Goal: Information Seeking & Learning: Learn about a topic

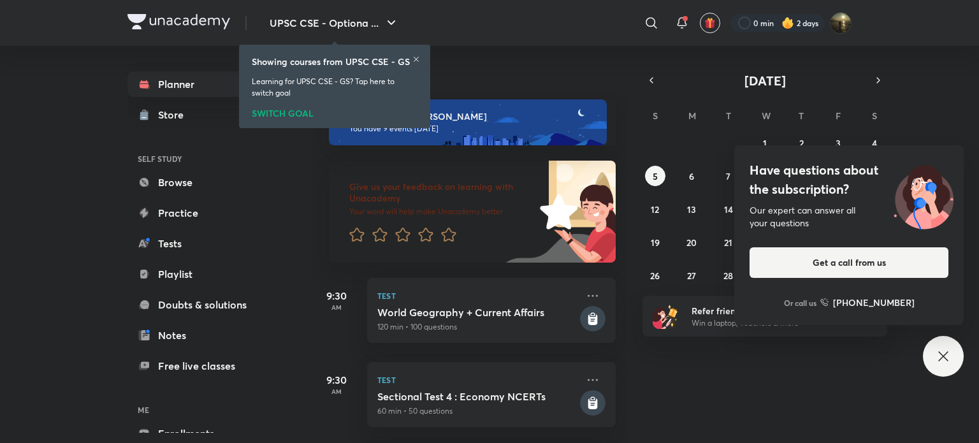
scroll to position [666, 0]
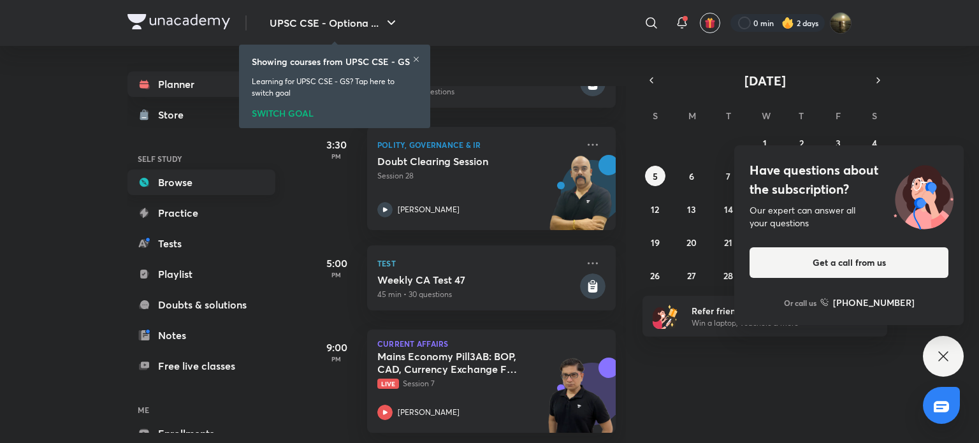
click at [193, 185] on link "Browse" at bounding box center [202, 183] width 148 height 26
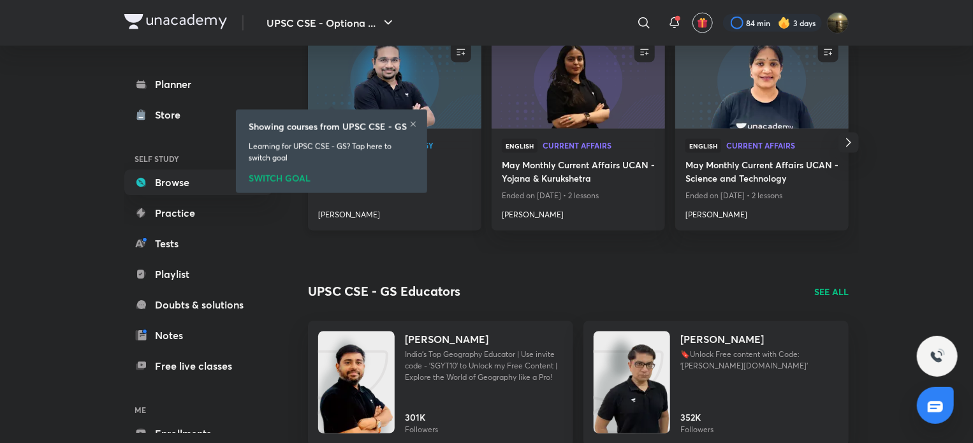
scroll to position [925, 0]
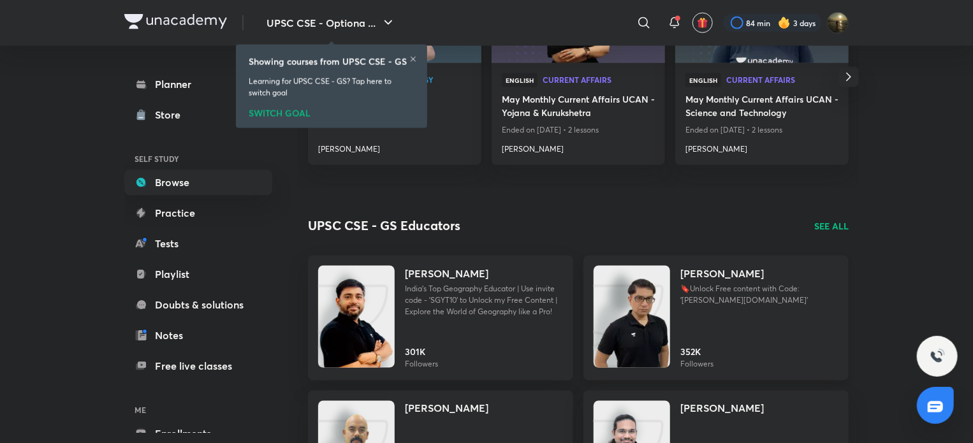
click at [742, 284] on p "🔖Unlock Free content with Code: '[PERSON_NAME][DOMAIN_NAME]'" at bounding box center [759, 295] width 158 height 23
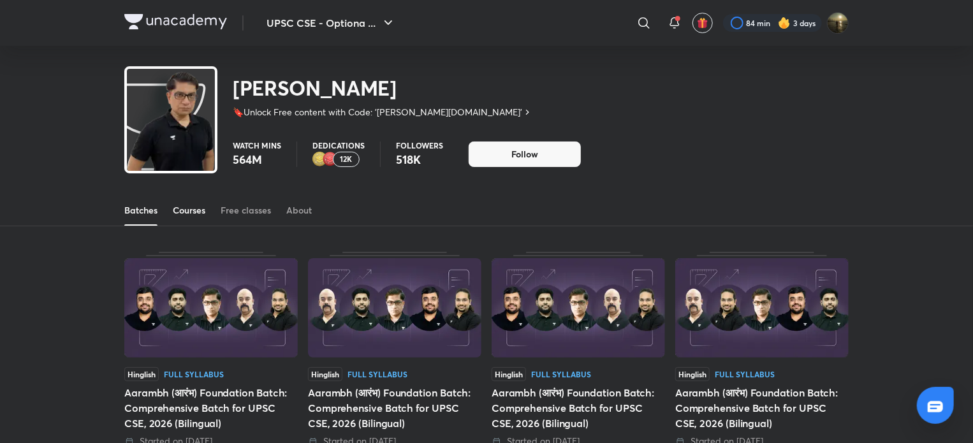
click at [189, 201] on link "Courses" at bounding box center [189, 210] width 33 height 31
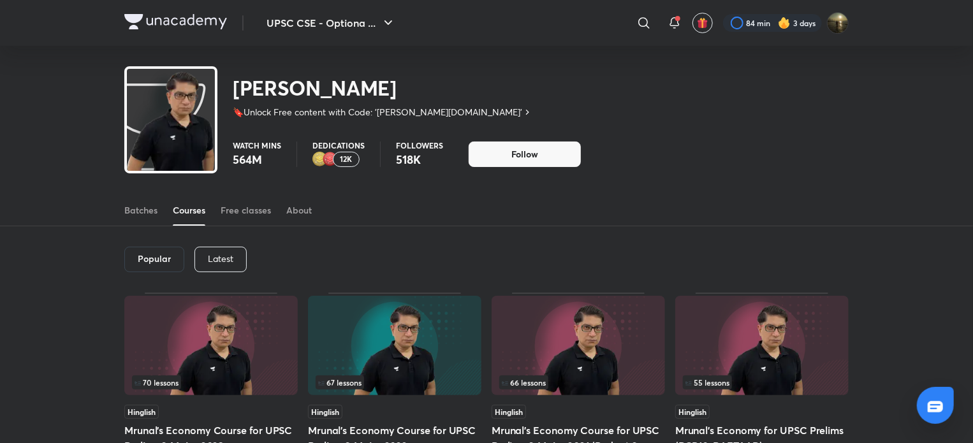
click at [225, 247] on div "Latest" at bounding box center [220, 260] width 52 height 26
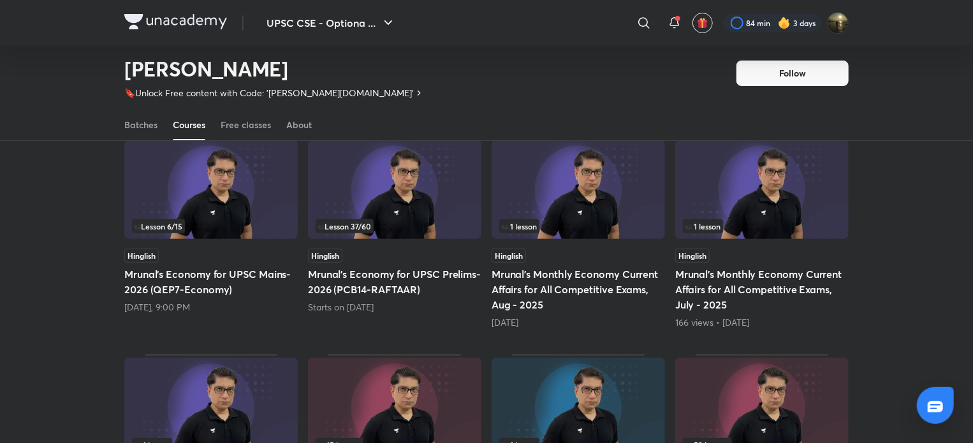
scroll to position [119, 0]
click at [226, 191] on img at bounding box center [210, 188] width 173 height 99
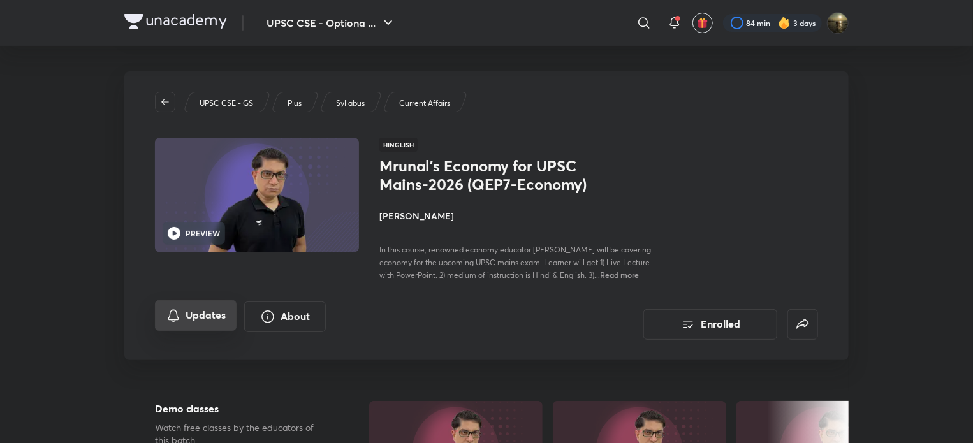
click at [217, 311] on button "Updates" at bounding box center [196, 315] width 82 height 31
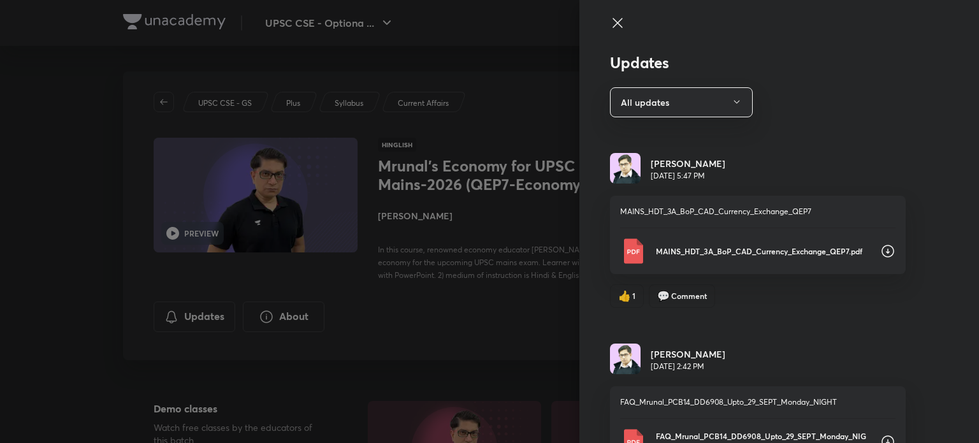
click at [882, 251] on icon at bounding box center [888, 251] width 13 height 13
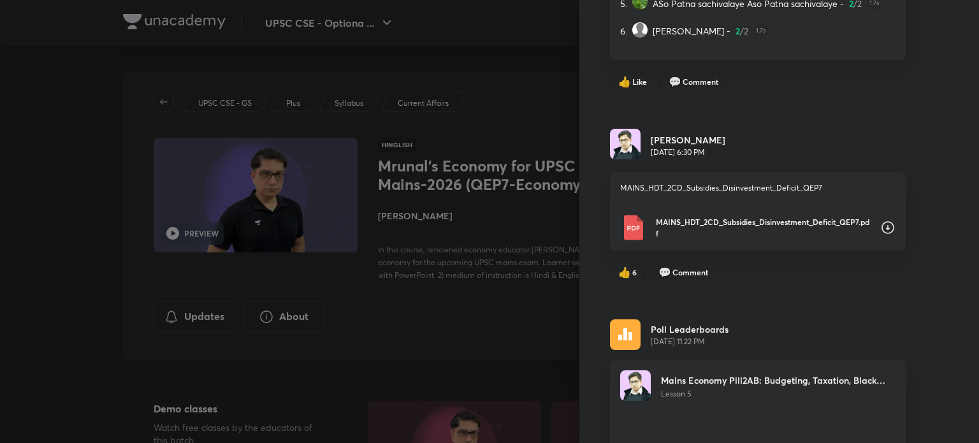
scroll to position [1020, 0]
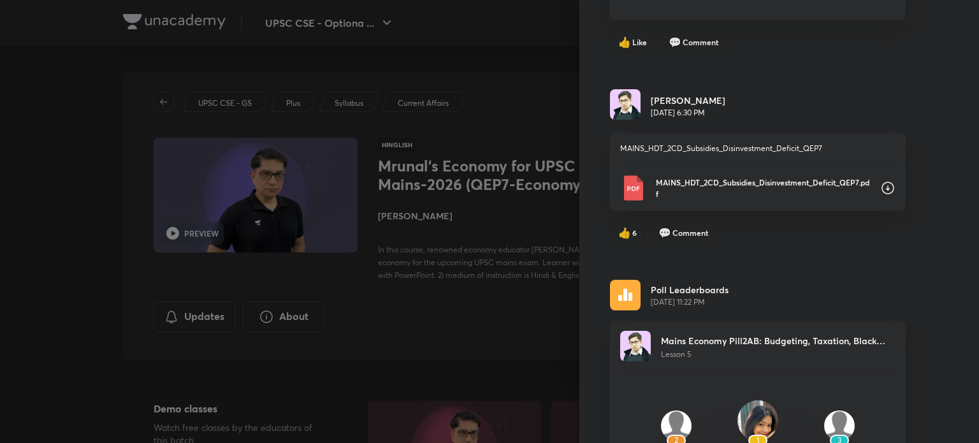
click at [880, 182] on icon at bounding box center [887, 187] width 15 height 15
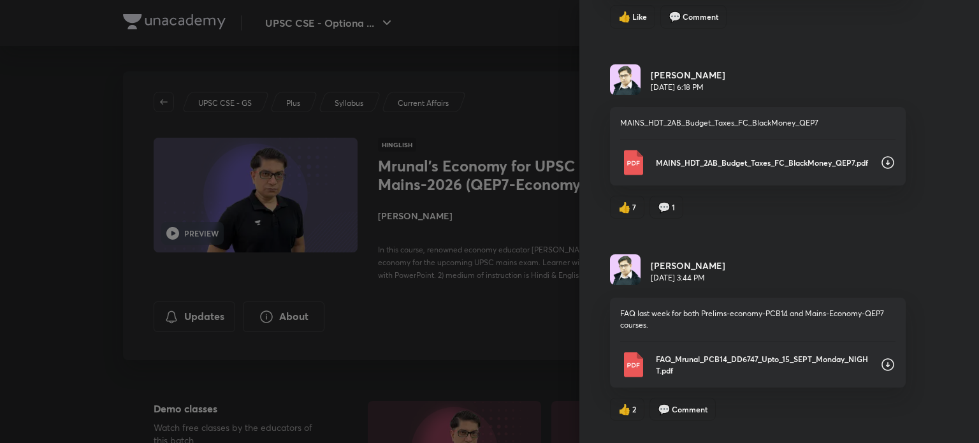
scroll to position [1661, 0]
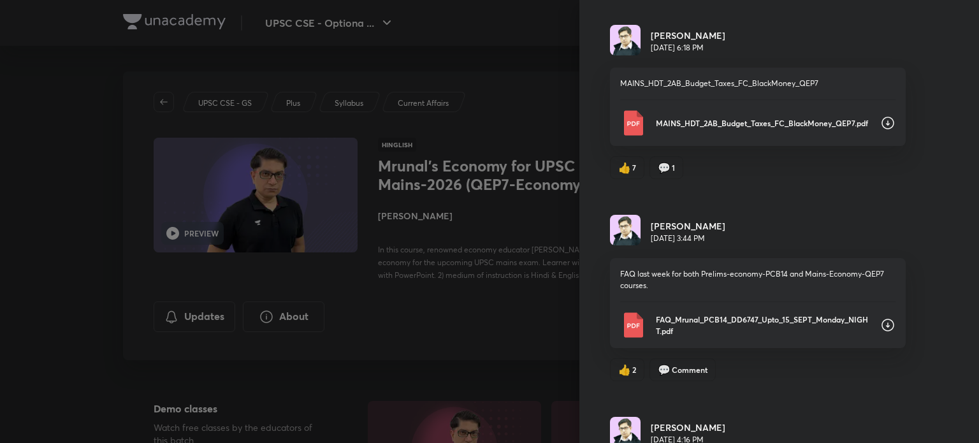
click at [882, 119] on icon at bounding box center [888, 123] width 13 height 13
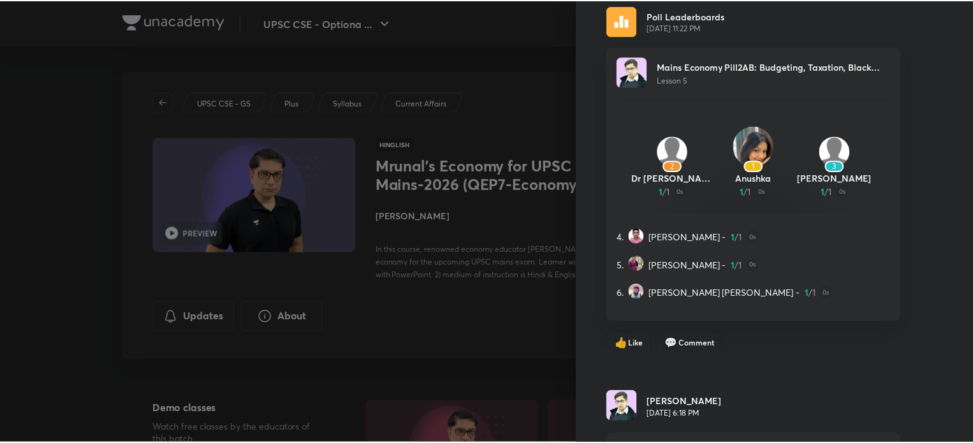
scroll to position [1132, 0]
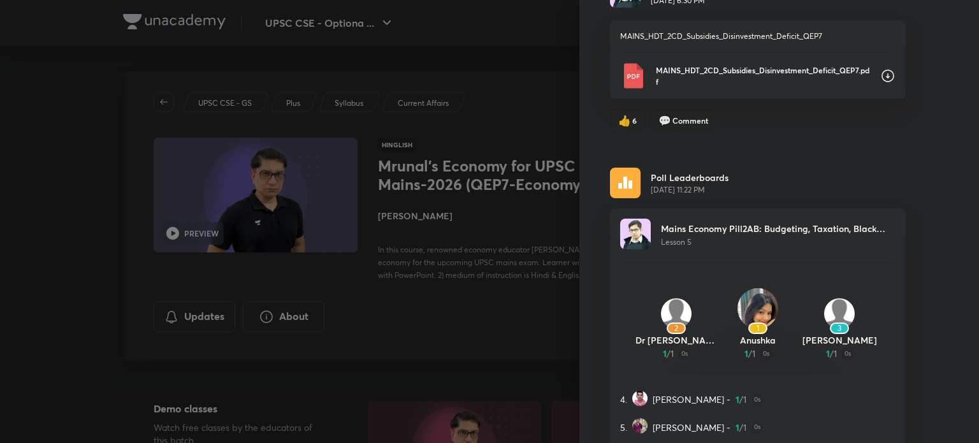
click at [462, 85] on div at bounding box center [489, 221] width 979 height 443
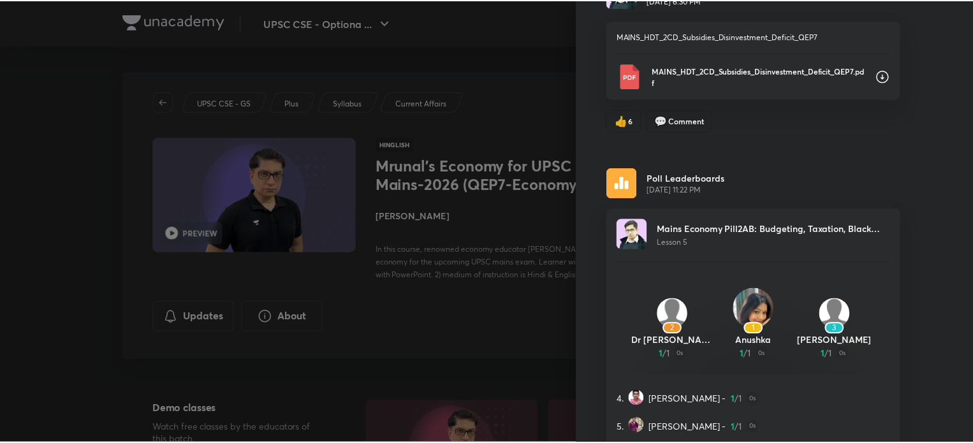
scroll to position [0, 0]
